Goal: Task Accomplishment & Management: Complete application form

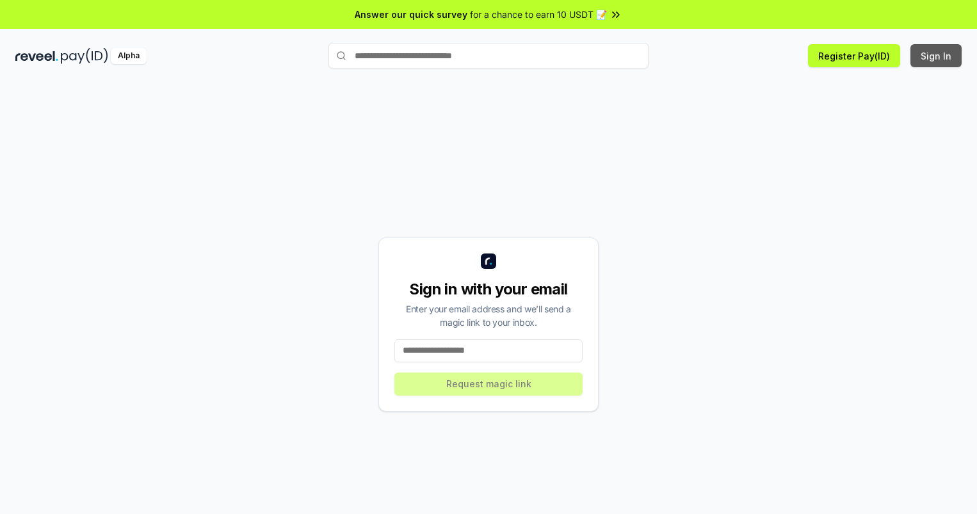
click at [937, 56] on button "Sign In" at bounding box center [936, 55] width 51 height 23
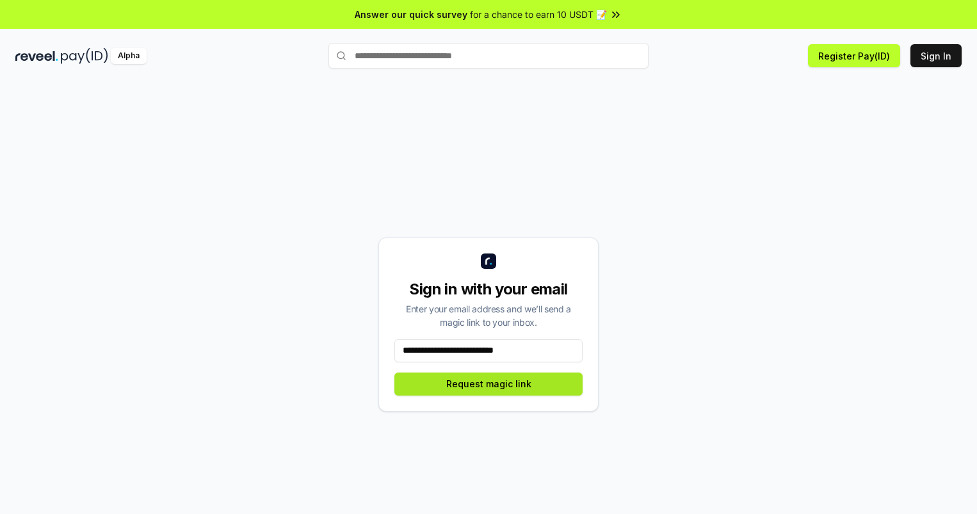
type input "**********"
click at [489, 384] on button "Request magic link" at bounding box center [489, 384] width 188 height 23
